Goal: Find specific page/section: Find specific page/section

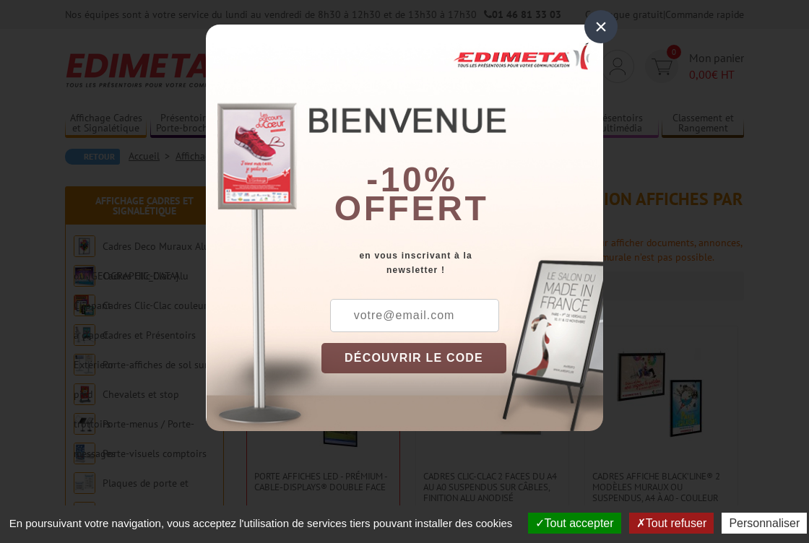
click at [598, 27] on div "×" at bounding box center [601, 26] width 33 height 33
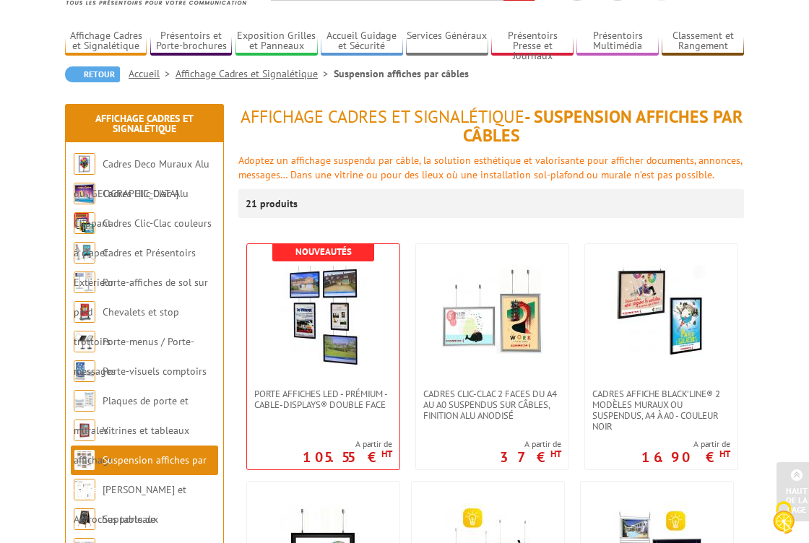
scroll to position [82, 0]
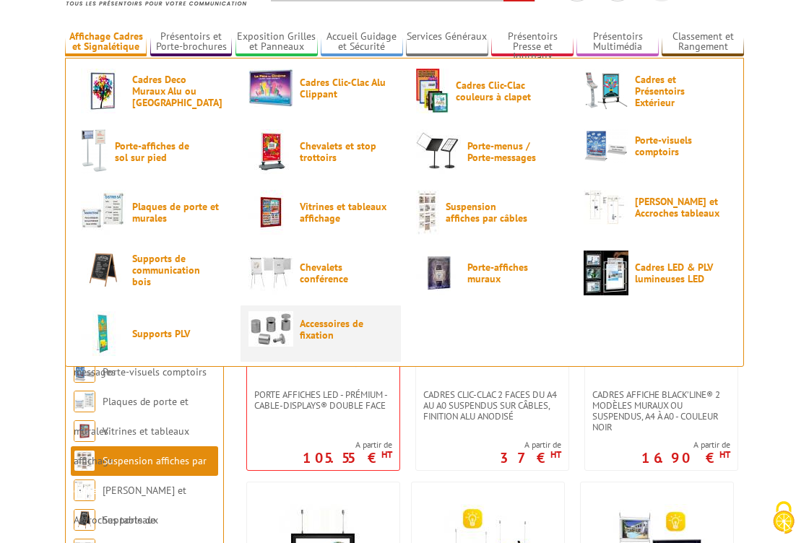
click at [323, 319] on span "Accessoires de fixation" at bounding box center [343, 329] width 87 height 23
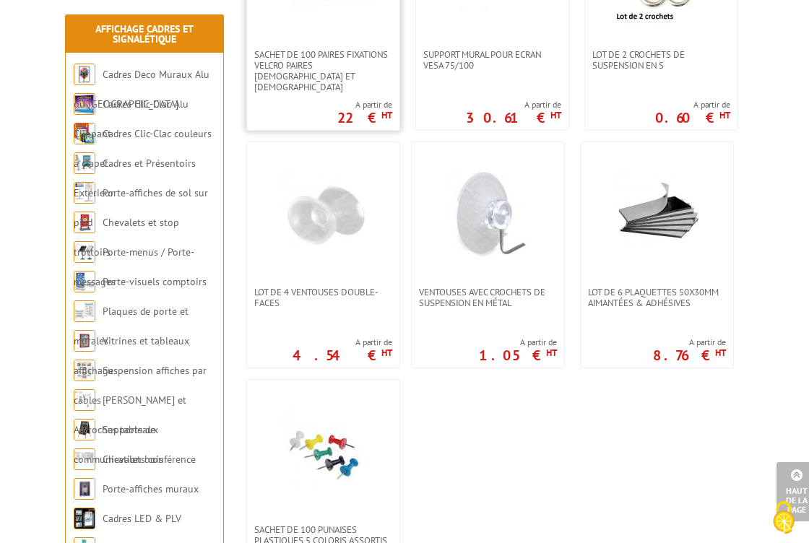
scroll to position [1355, 0]
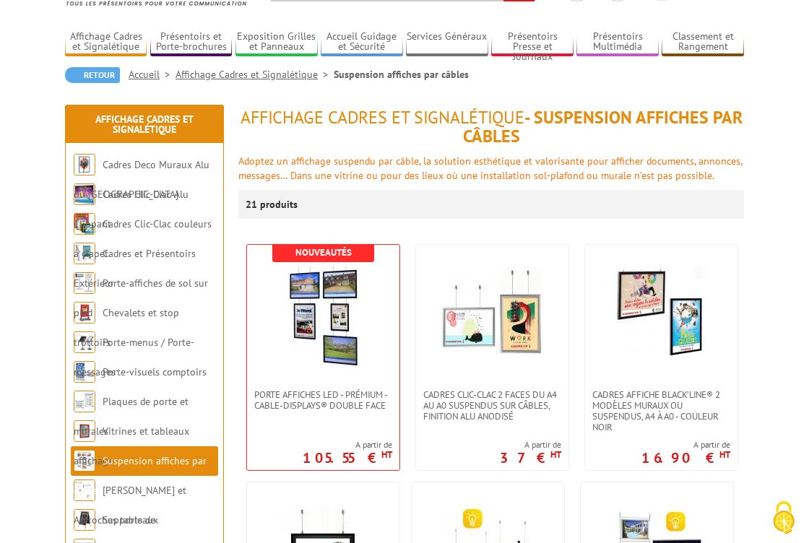
scroll to position [82, 0]
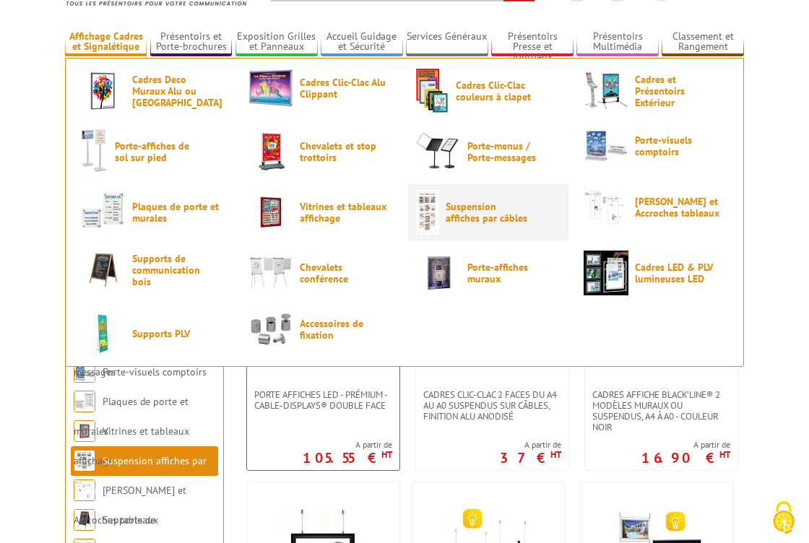
click at [468, 211] on span "Suspension affiches par câbles" at bounding box center [489, 212] width 87 height 23
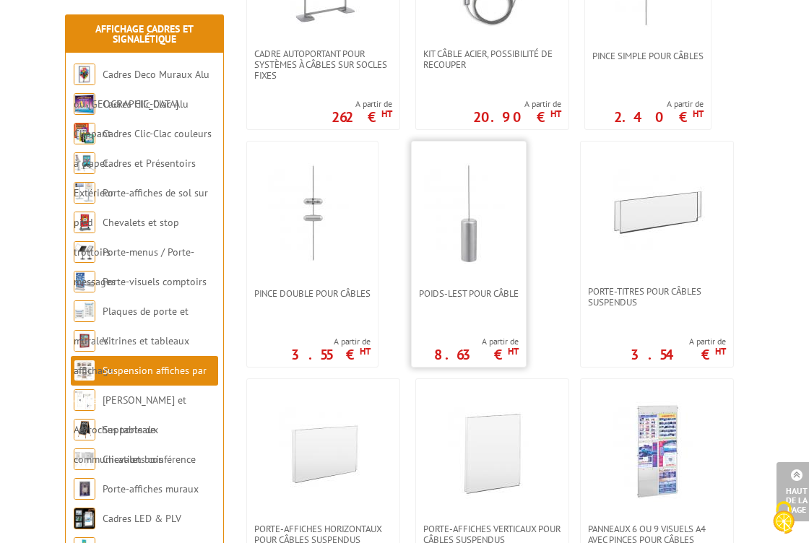
scroll to position [1374, 0]
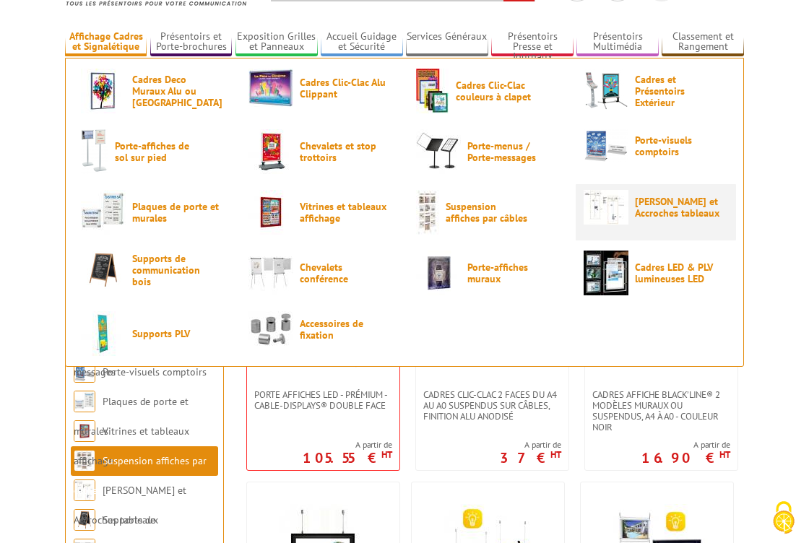
click at [619, 205] on img at bounding box center [606, 207] width 45 height 35
